Goal: Information Seeking & Learning: Learn about a topic

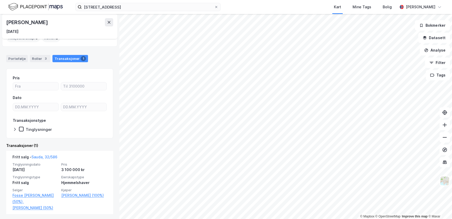
scroll to position [40, 0]
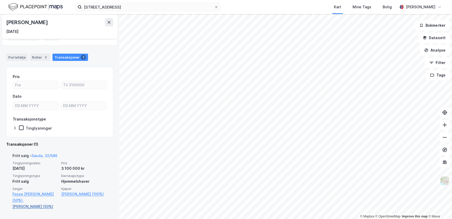
click at [21, 208] on link "[PERSON_NAME] (50%)" at bounding box center [35, 207] width 46 height 6
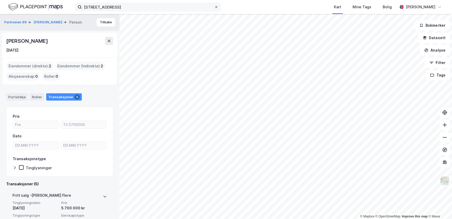
click at [216, 8] on icon at bounding box center [216, 6] width 3 height 3
click at [214, 8] on input "[STREET_ADDRESS]" at bounding box center [148, 7] width 132 height 8
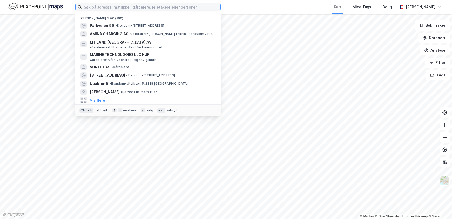
click at [133, 6] on input at bounding box center [151, 7] width 139 height 8
click at [282, 7] on div "Kart Mine Tags Bolig" at bounding box center [322, 7] width 152 height 14
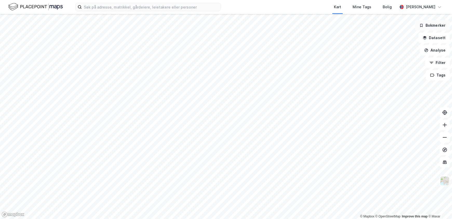
click at [426, 25] on button "Bokmerker" at bounding box center [432, 25] width 35 height 10
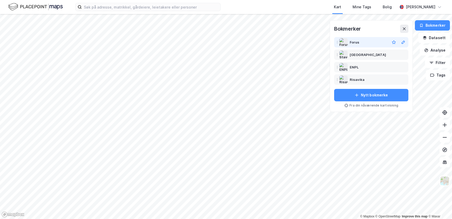
click at [360, 42] on div "Forus" at bounding box center [369, 42] width 38 height 6
